Goal: Transaction & Acquisition: Subscribe to service/newsletter

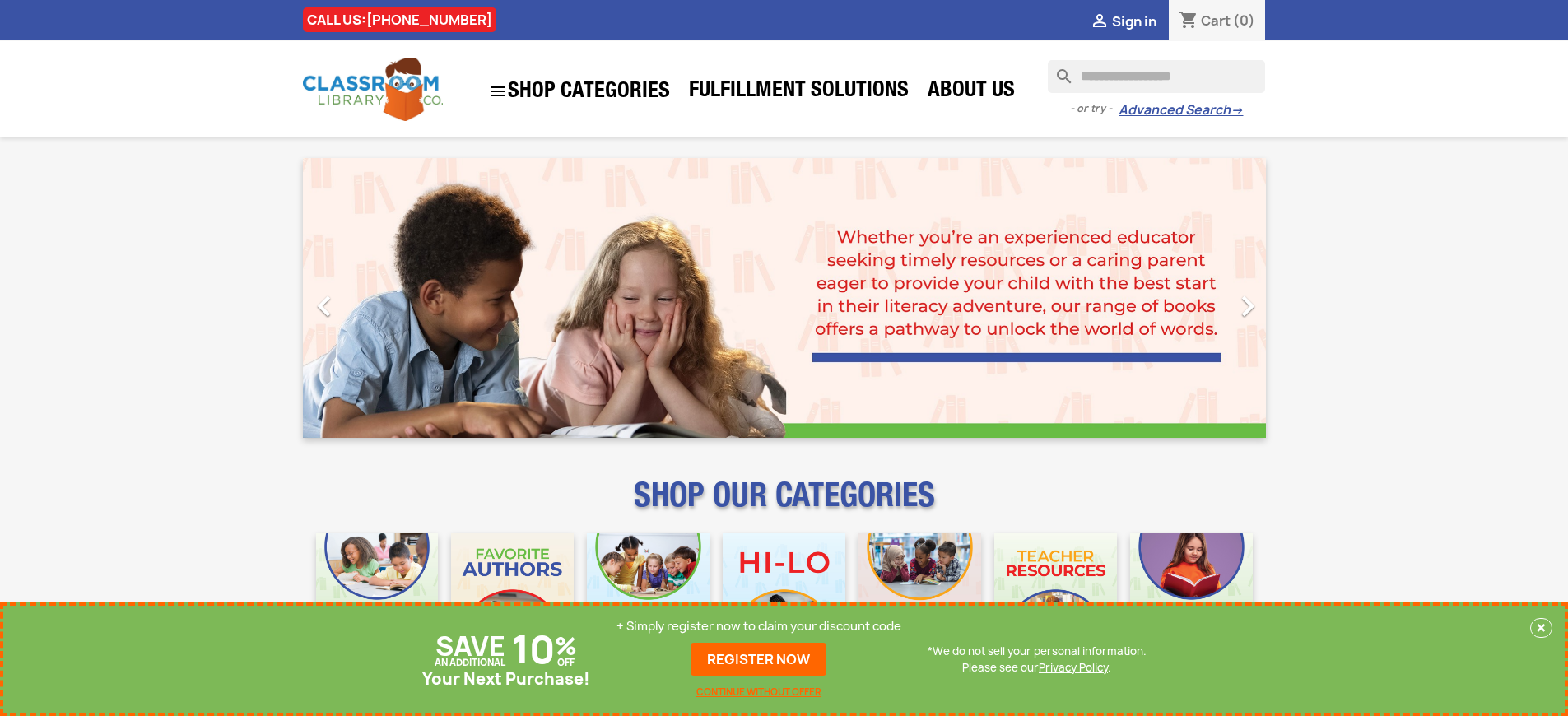
click at [759, 626] on p "+ Simply register now to claim your discount code" at bounding box center [758, 626] width 285 height 16
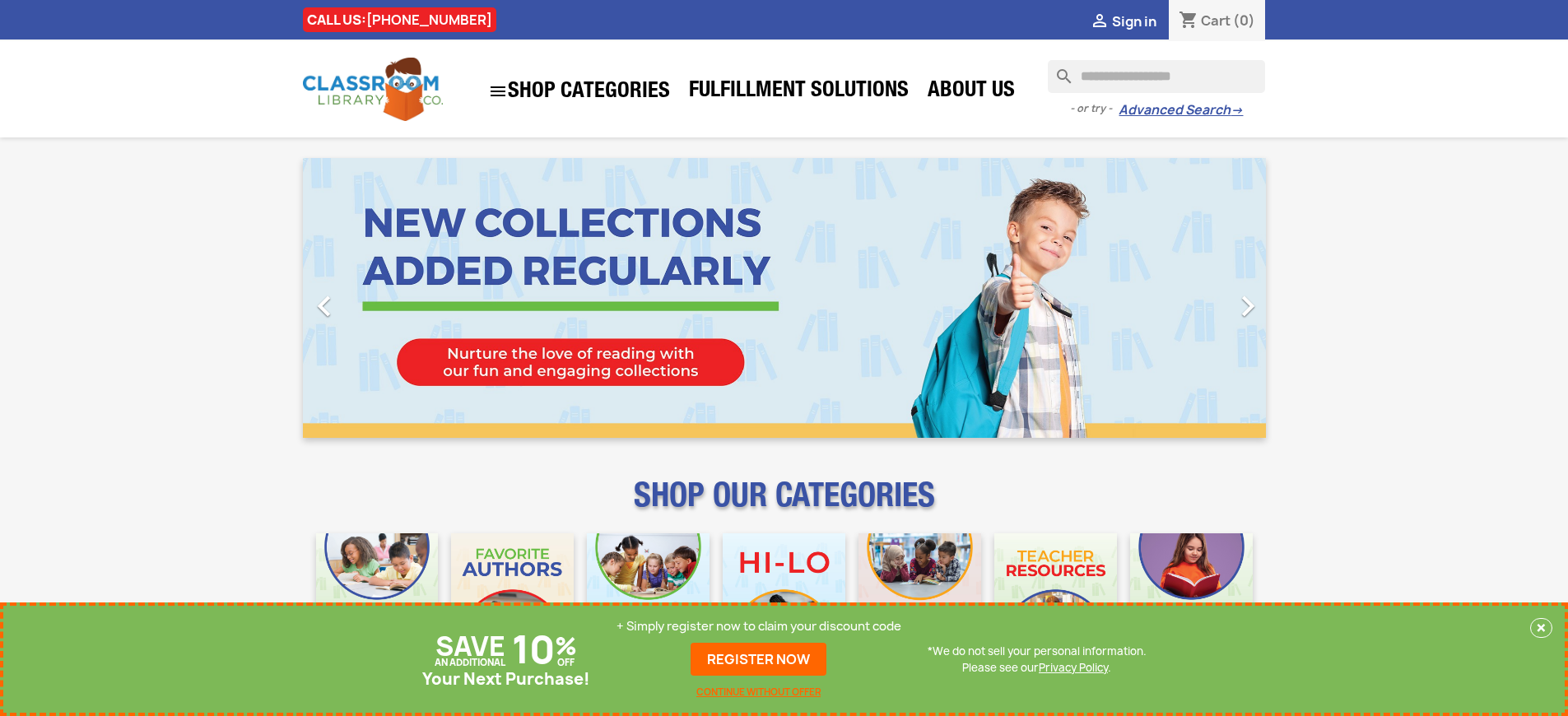
click at [759, 626] on p "+ Simply register now to claim your discount code" at bounding box center [758, 626] width 285 height 16
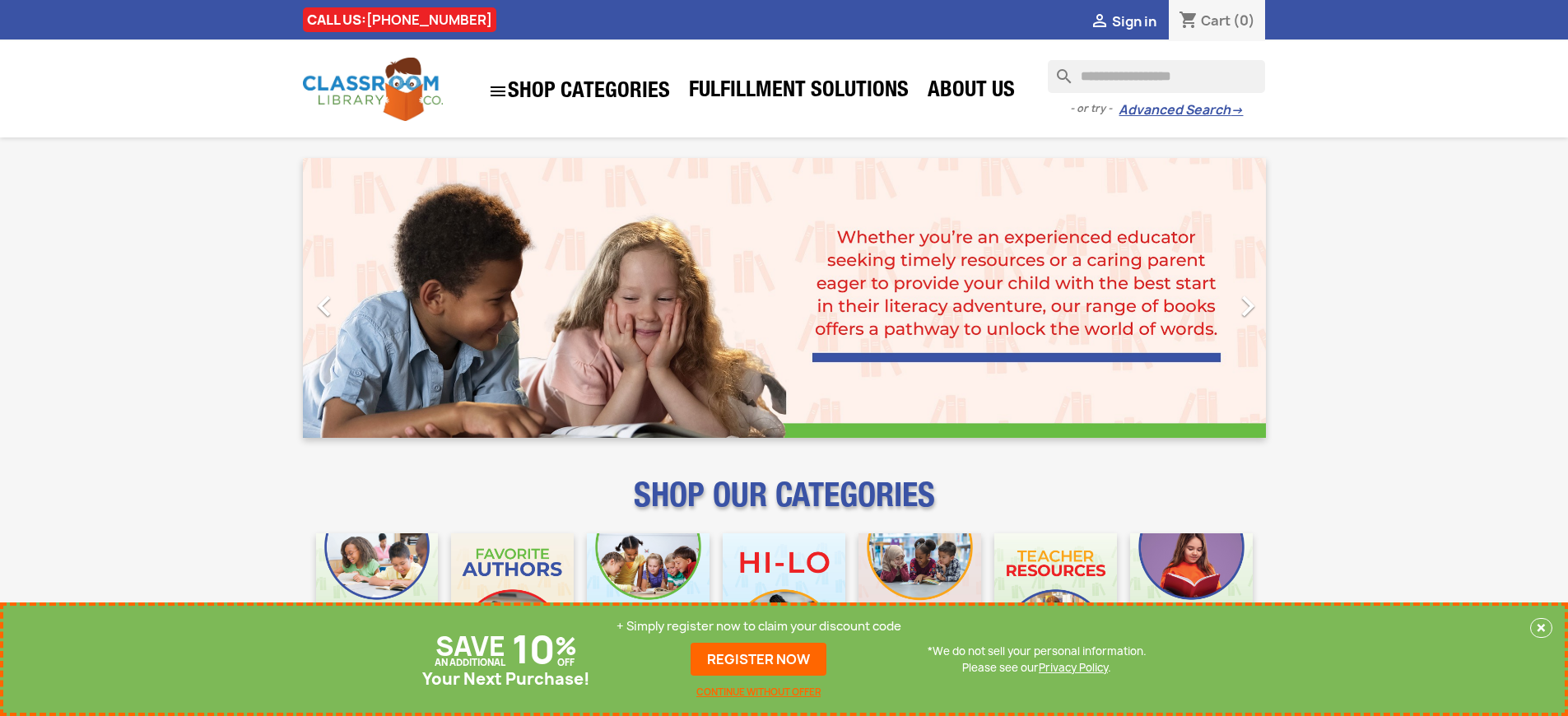
click at [759, 626] on p "+ Simply register now to claim your discount code" at bounding box center [758, 626] width 285 height 16
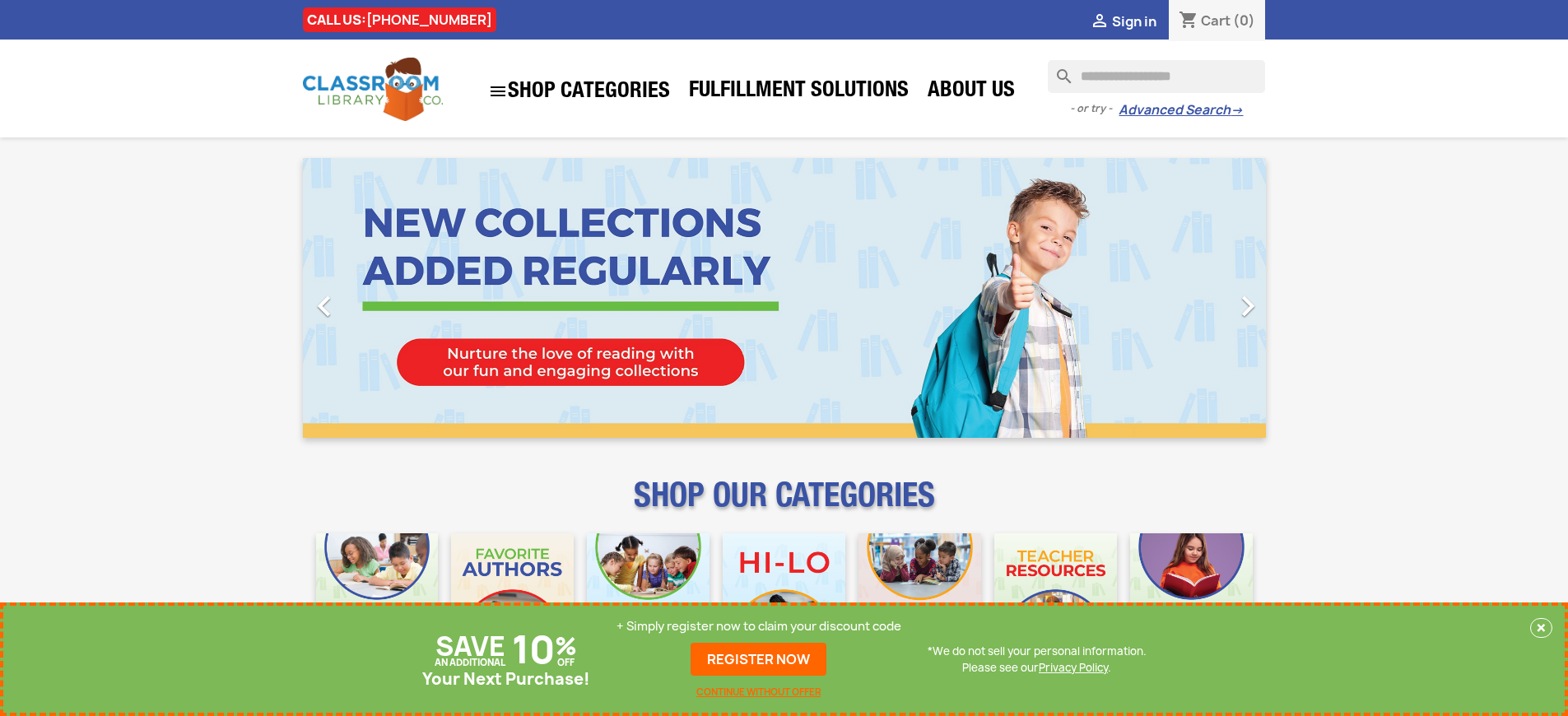
click at [759, 626] on p "+ Simply register now to claim your discount code" at bounding box center [758, 626] width 285 height 16
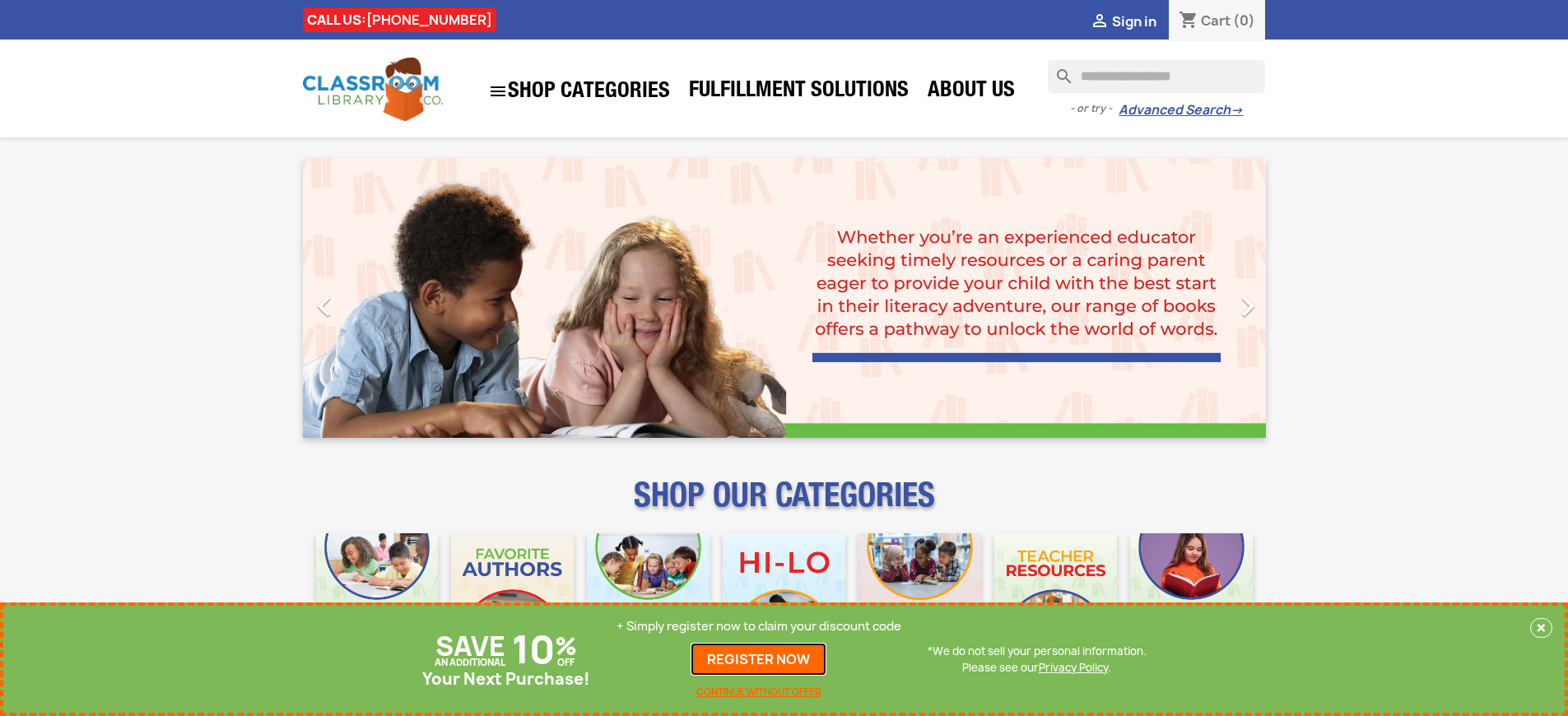
click at [759, 659] on link "REGISTER NOW" at bounding box center [758, 659] width 136 height 33
click at [759, 626] on p "+ Simply register now to claim your discount code" at bounding box center [758, 626] width 285 height 16
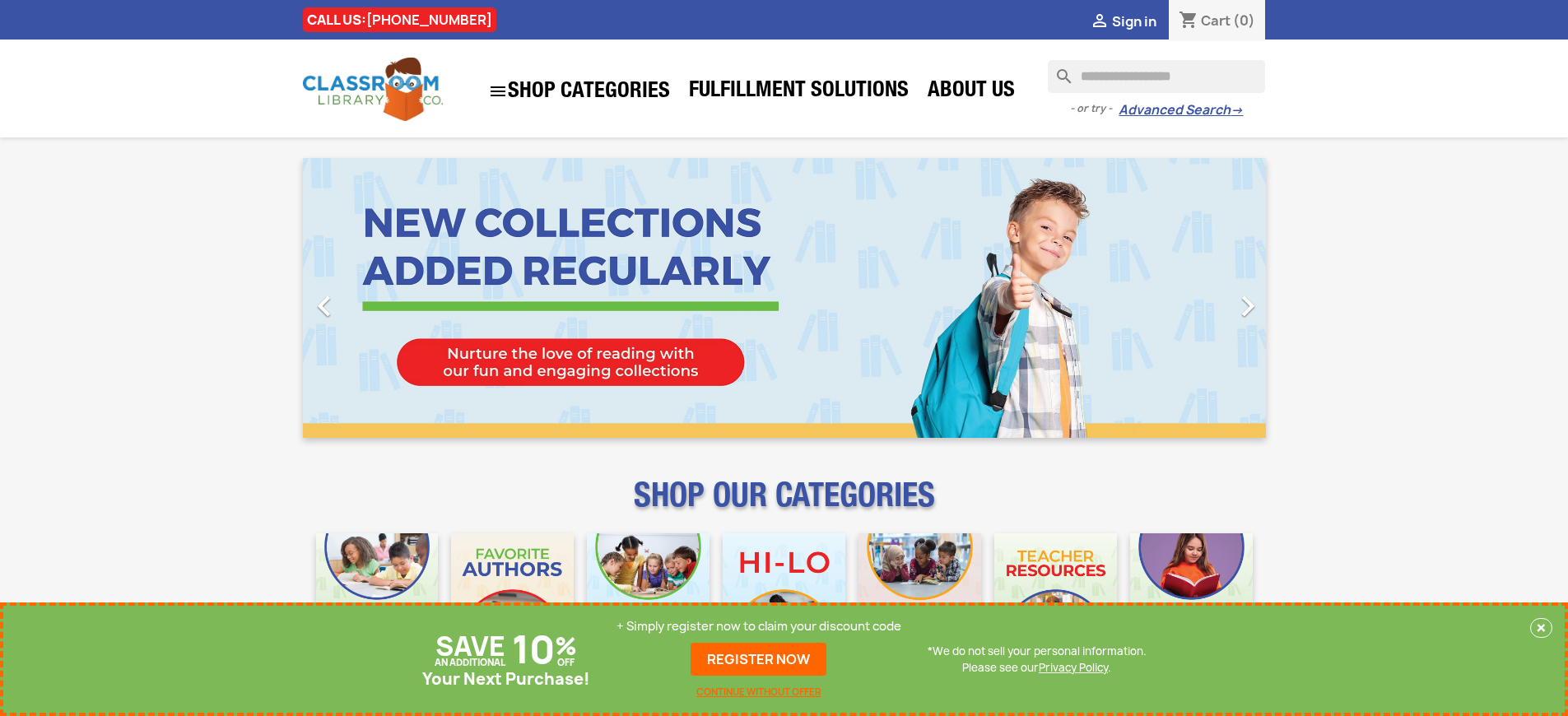
click at [759, 626] on p "+ Simply register now to claim your discount code" at bounding box center [758, 626] width 285 height 16
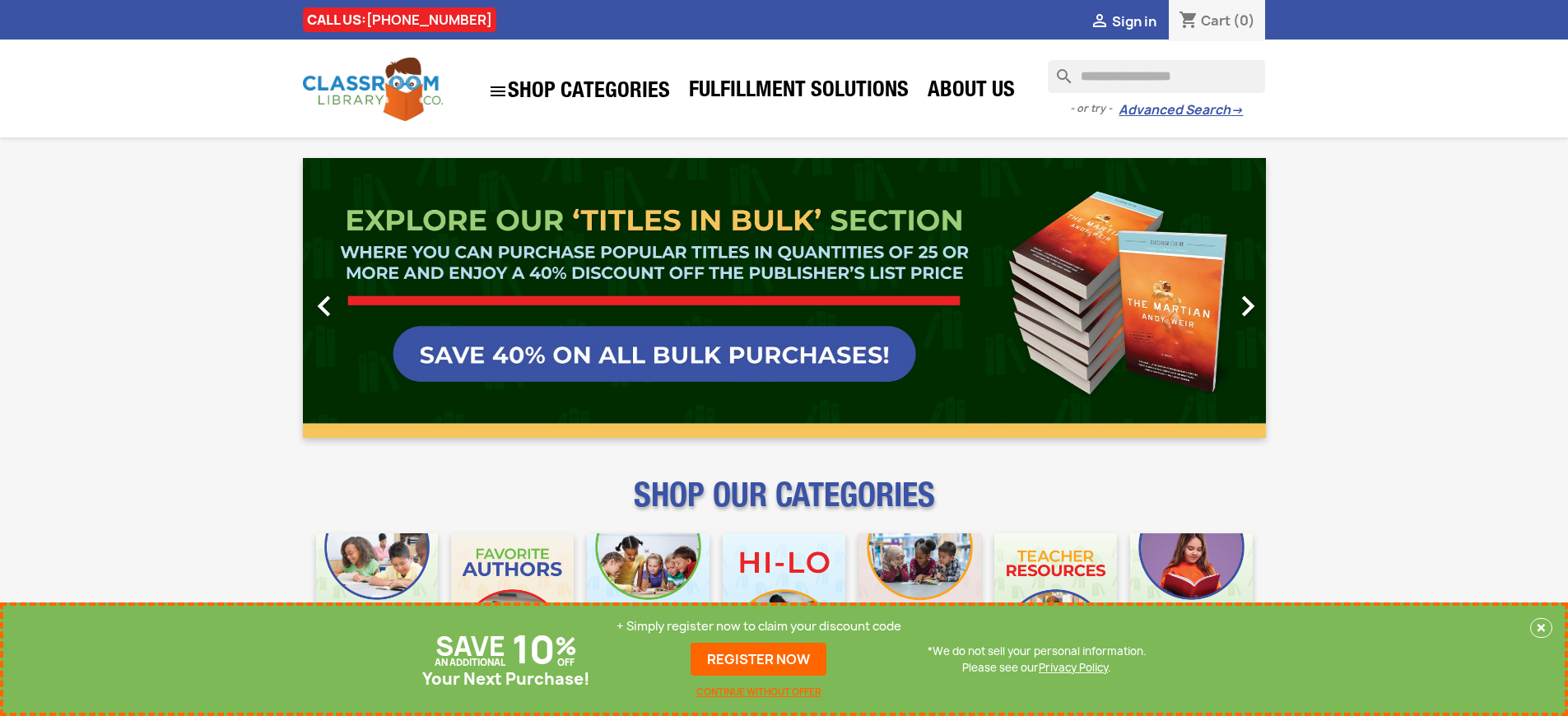
click at [759, 659] on link "REGISTER NOW" at bounding box center [758, 659] width 136 height 33
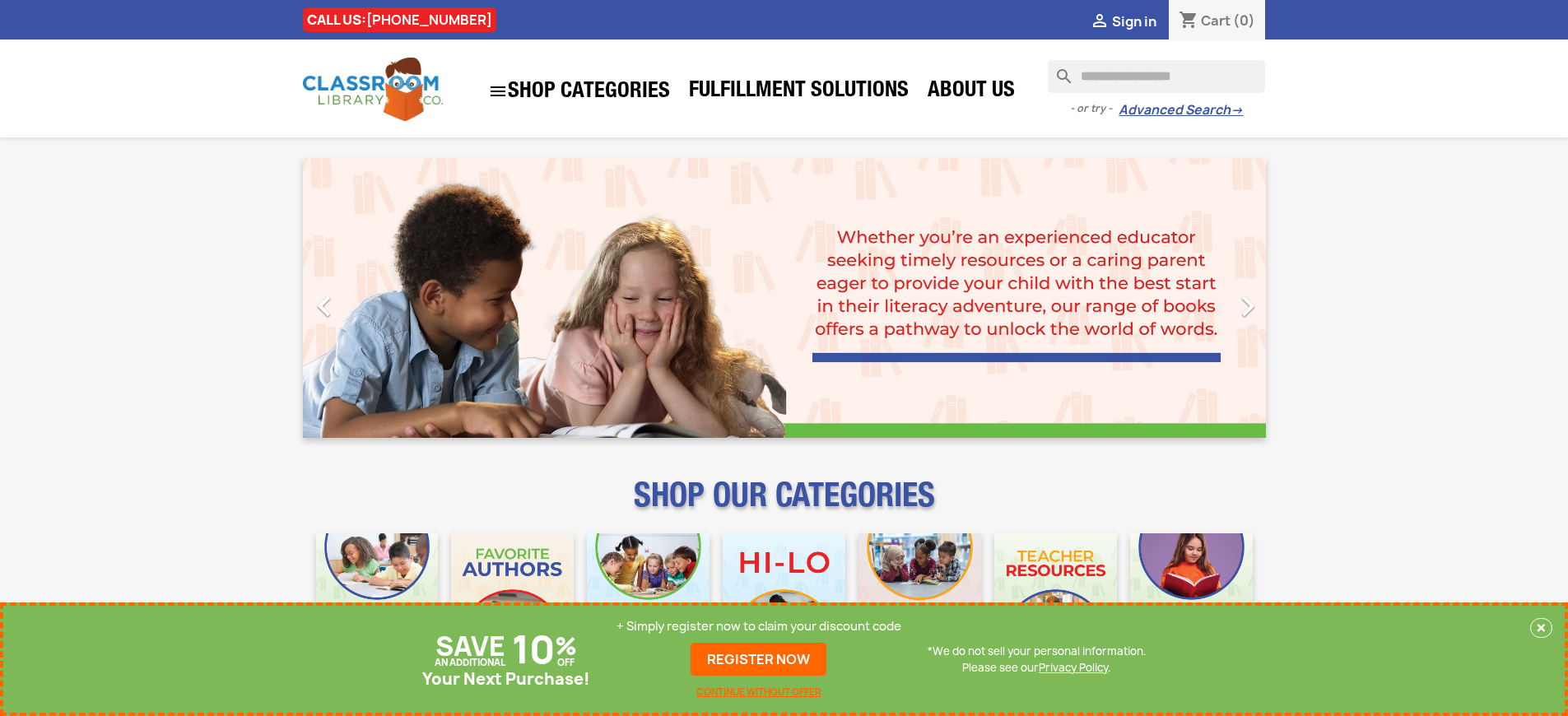
click at [759, 626] on p "+ Simply register now to claim your discount code" at bounding box center [758, 626] width 285 height 16
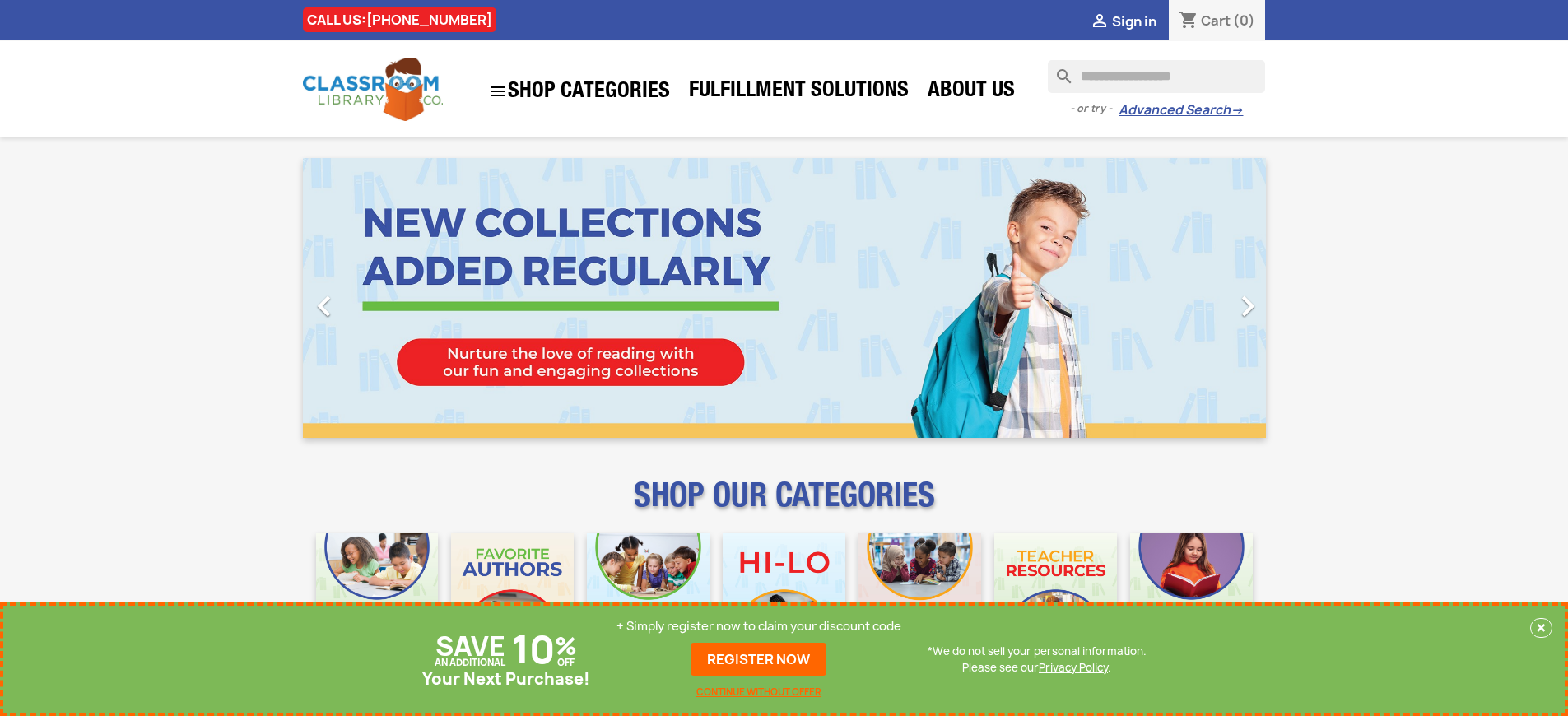
click at [759, 626] on p "+ Simply register now to claim your discount code" at bounding box center [758, 626] width 285 height 16
click at [759, 659] on link "REGISTER NOW" at bounding box center [758, 659] width 136 height 33
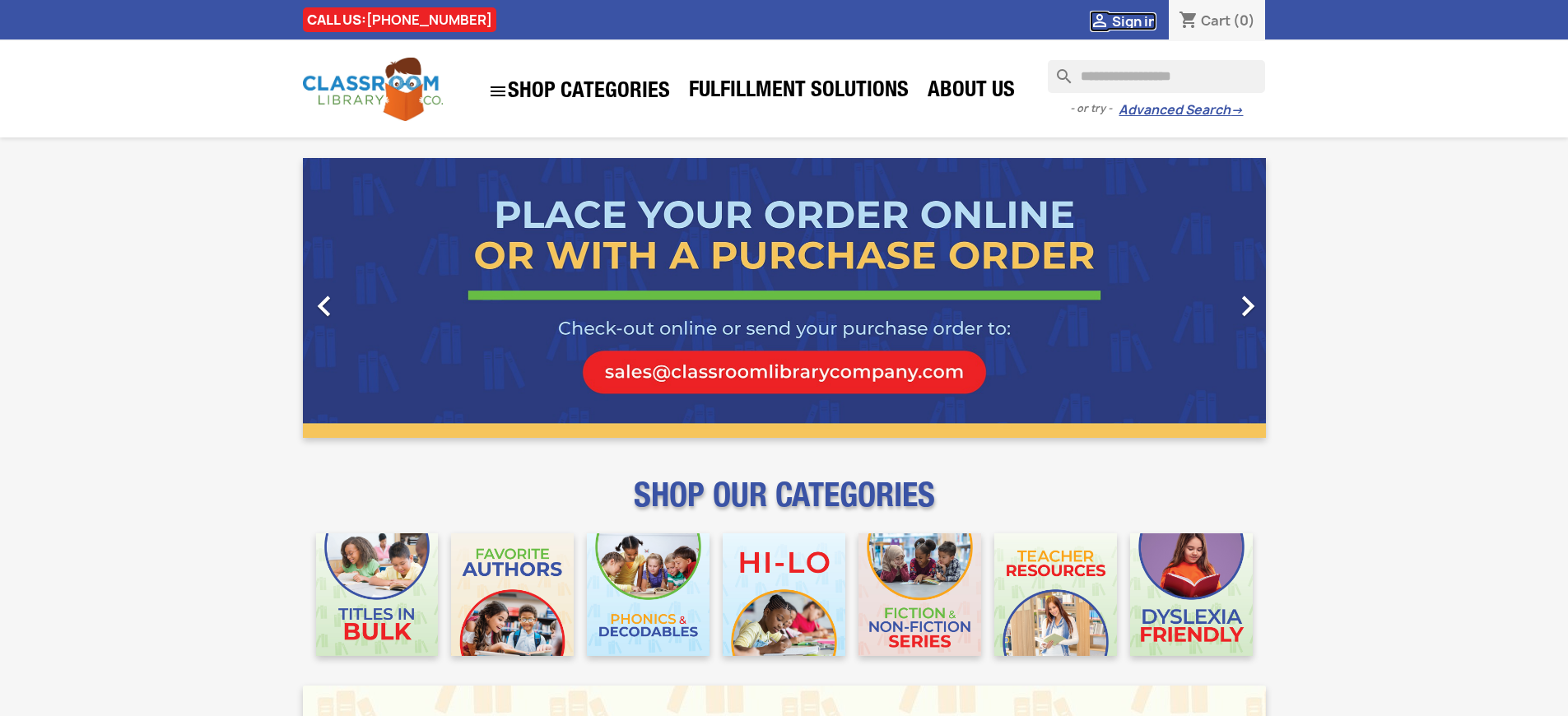
click at [1134, 20] on span "Sign in" at bounding box center [1134, 21] width 45 height 18
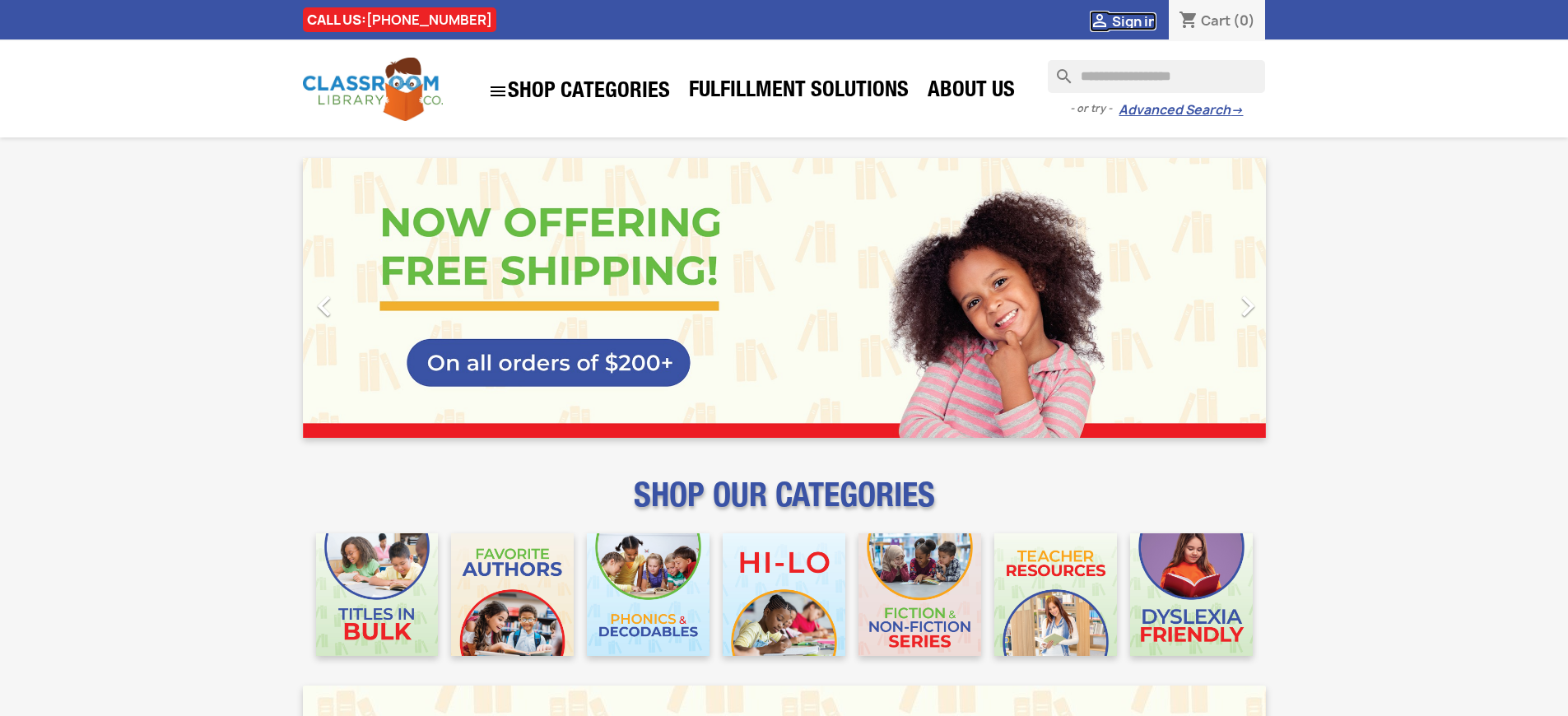
click at [1134, 20] on span "Sign in" at bounding box center [1134, 21] width 45 height 18
